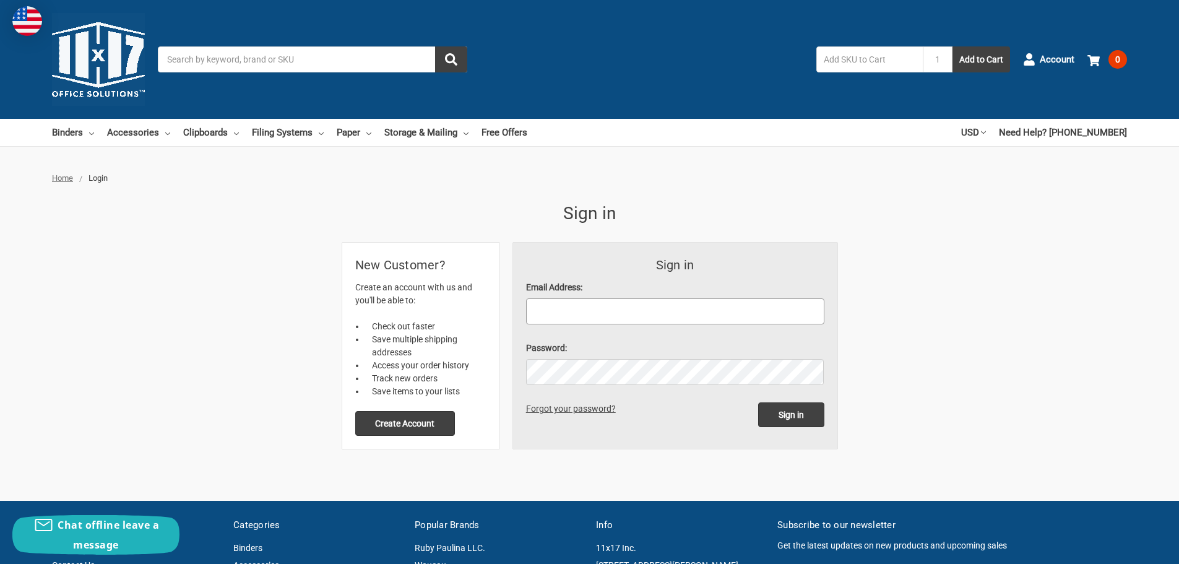
click at [652, 301] on input "Email Address:" at bounding box center [675, 311] width 298 height 26
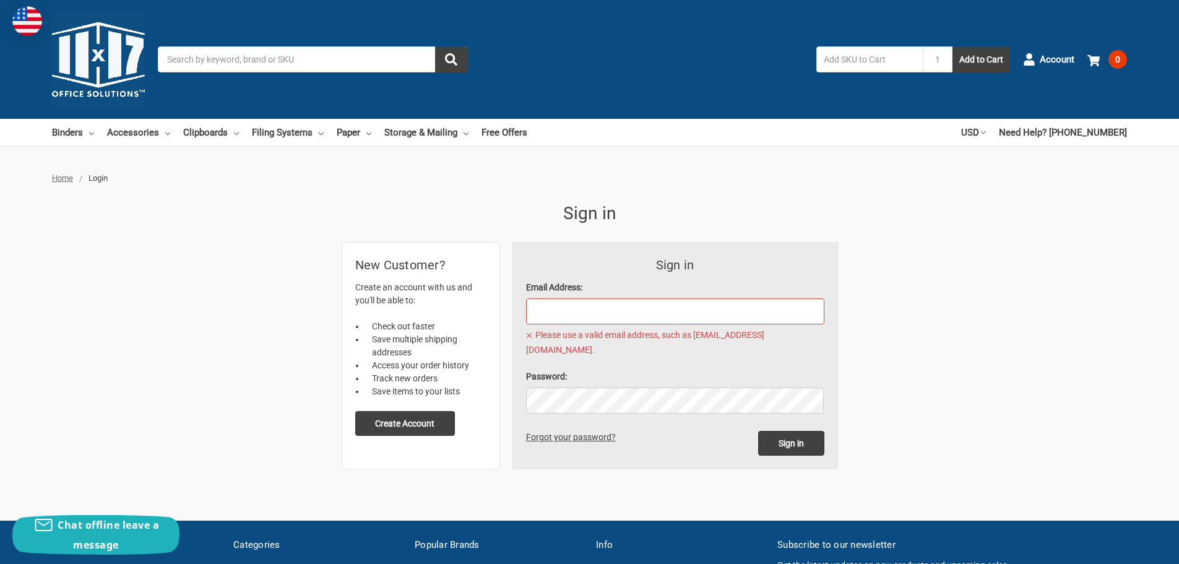
click at [609, 317] on input "Email Address:" at bounding box center [675, 311] width 298 height 26
paste input "requests@southamptontownny.gov"
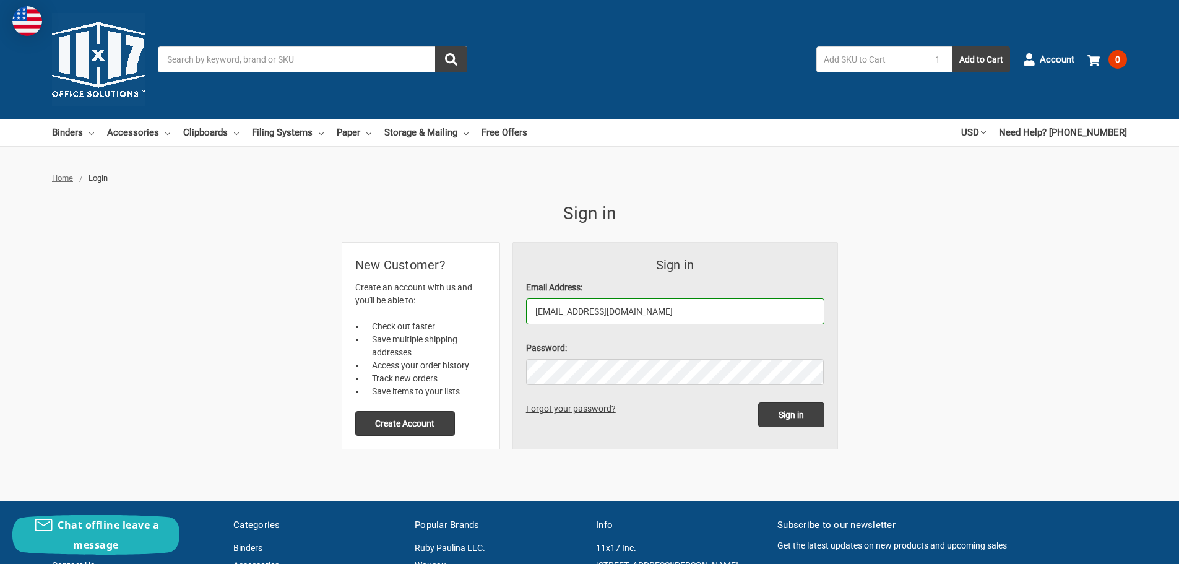
type input "requests@southamptontownny.gov"
click at [779, 421] on input "Sign in" at bounding box center [791, 414] width 66 height 25
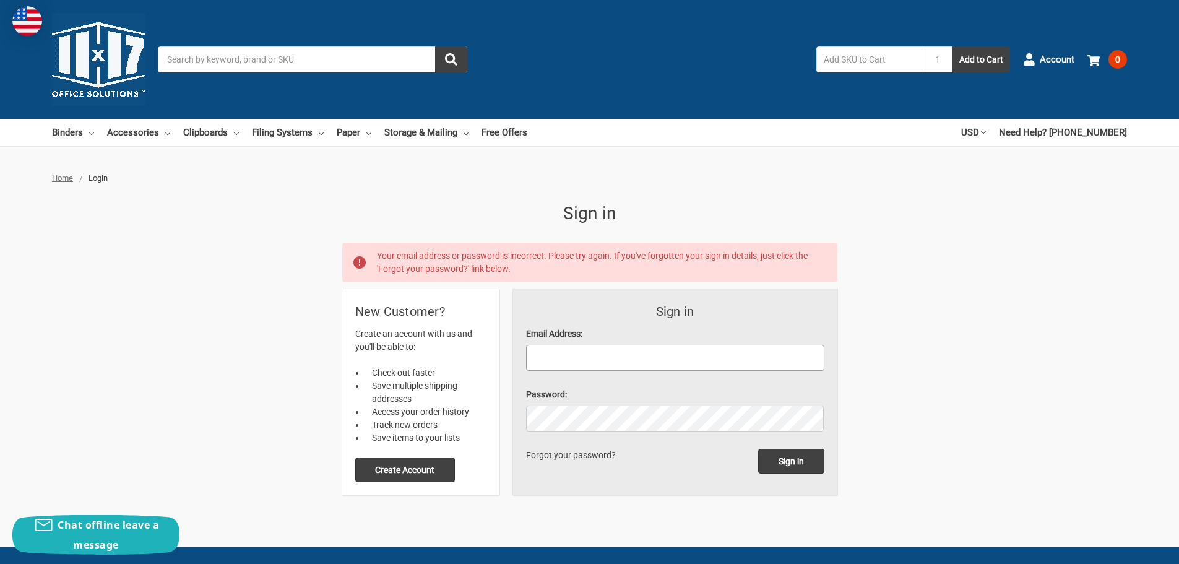
click at [673, 352] on input "Email Address:" at bounding box center [675, 358] width 298 height 26
type input "[EMAIL_ADDRESS][DOMAIN_NAME]"
drag, startPoint x: 534, startPoint y: 358, endPoint x: 512, endPoint y: 359, distance: 21.7
click at [513, 359] on form "Sign in Email Address: cjones@southamptontownny.gov Password: Sign in Forgot yo…" at bounding box center [675, 392] width 324 height 206
click at [770, 457] on input "Sign in" at bounding box center [791, 461] width 66 height 25
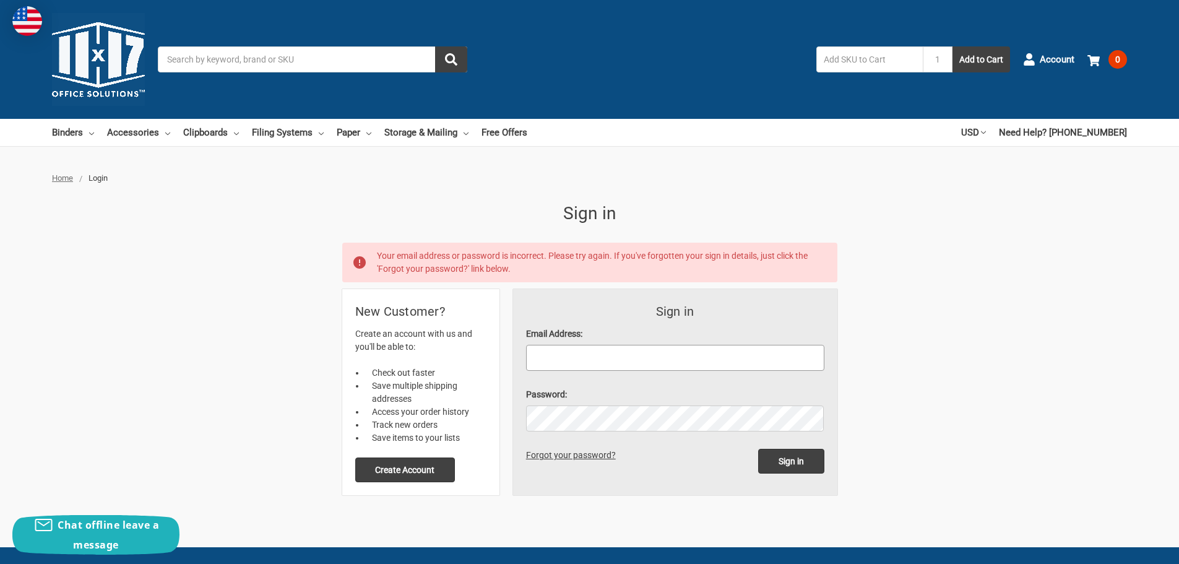
click at [611, 363] on input "Email Address:" at bounding box center [675, 358] width 298 height 26
type input "[EMAIL_ADDRESS][DOMAIN_NAME]"
click at [559, 452] on link "Forgot your password?" at bounding box center [573, 455] width 94 height 10
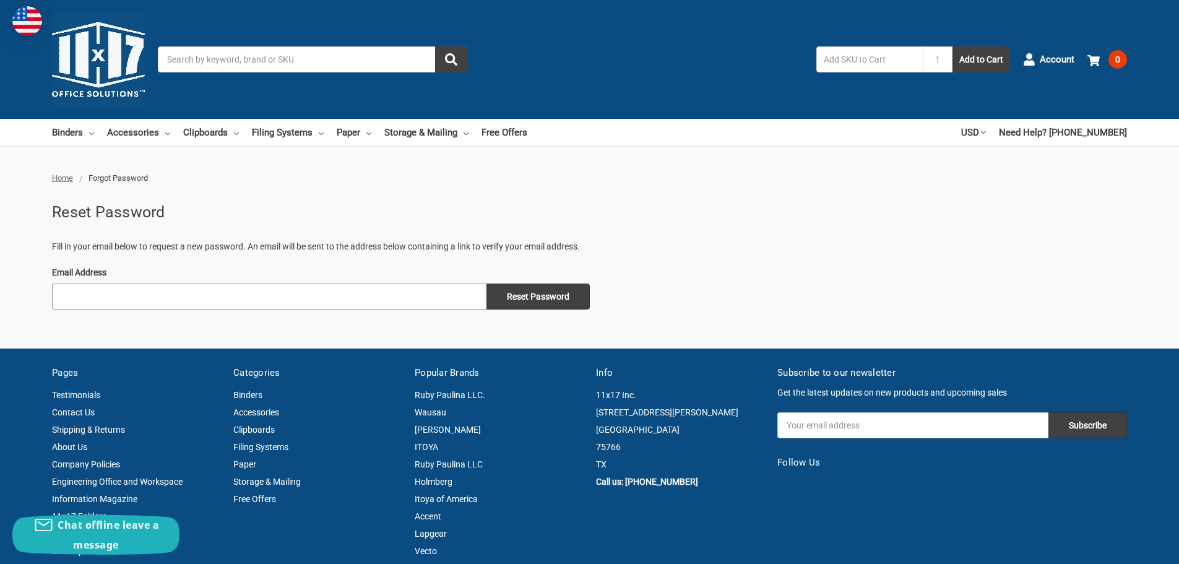
click at [266, 302] on input "Email Address" at bounding box center [269, 296] width 434 height 26
type input "cjones@southamptontownny.gov"
click at [535, 295] on input "Reset Password" at bounding box center [537, 296] width 103 height 26
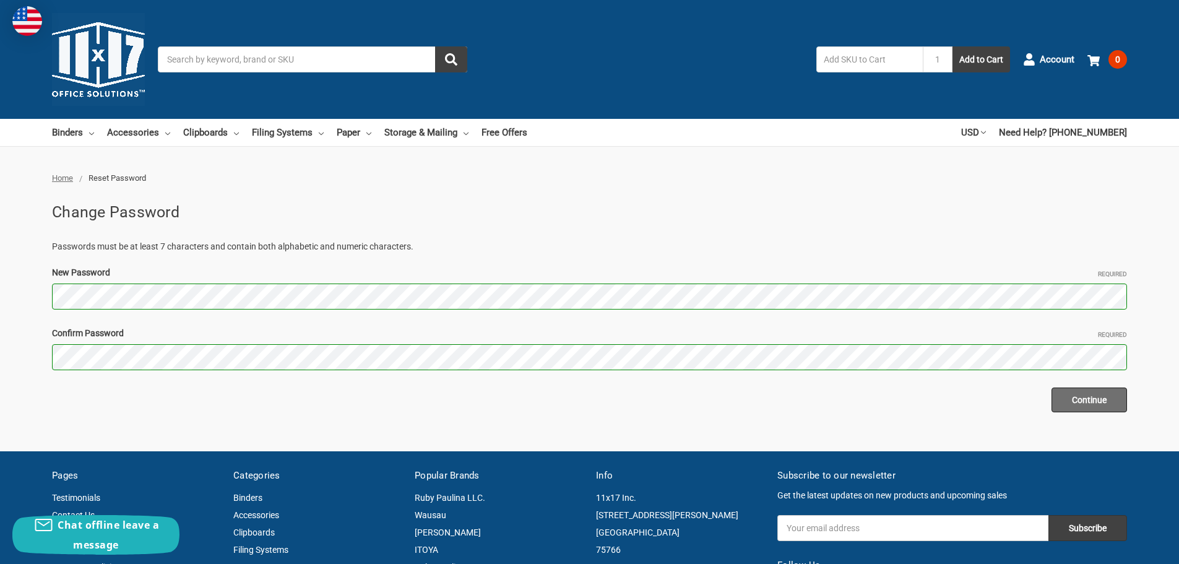
click at [1089, 395] on input "Continue" at bounding box center [1089, 399] width 76 height 25
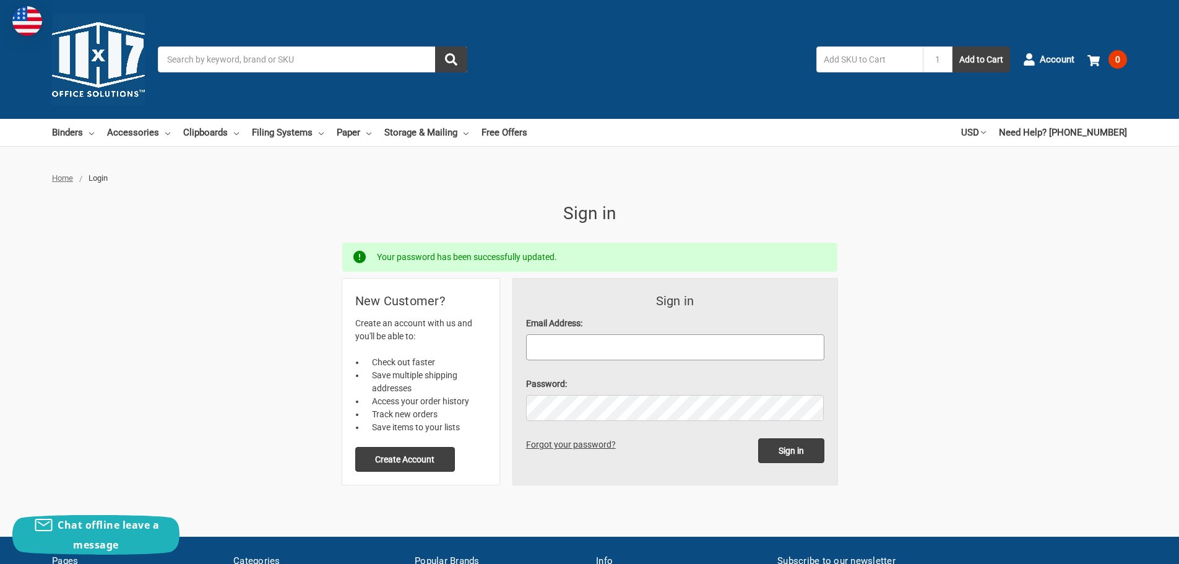
click at [575, 353] on input "Email Address:" at bounding box center [675, 347] width 298 height 26
type input "[EMAIL_ADDRESS][DOMAIN_NAME]"
click at [758, 438] on input "Sign in" at bounding box center [791, 450] width 66 height 25
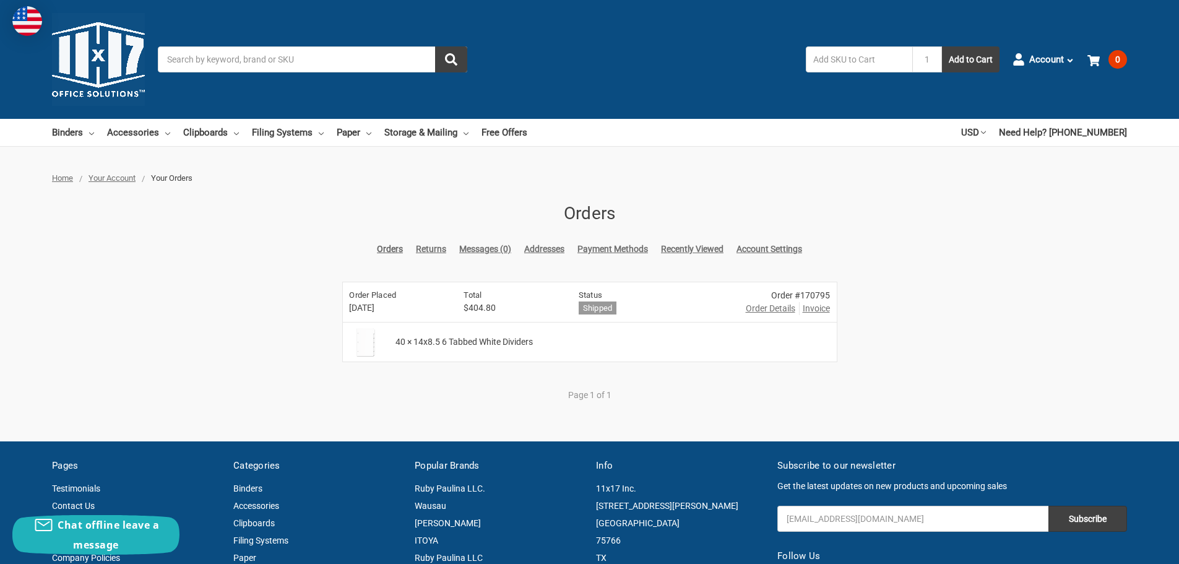
click at [968, 300] on div "Home Your Account Your Orders Orders Orders Returns Messages (0) Addresses Paym…" at bounding box center [589, 293] width 1179 height 243
click at [808, 313] on span "Invoice" at bounding box center [816, 308] width 27 height 13
